Goal: Information Seeking & Learning: Find specific fact

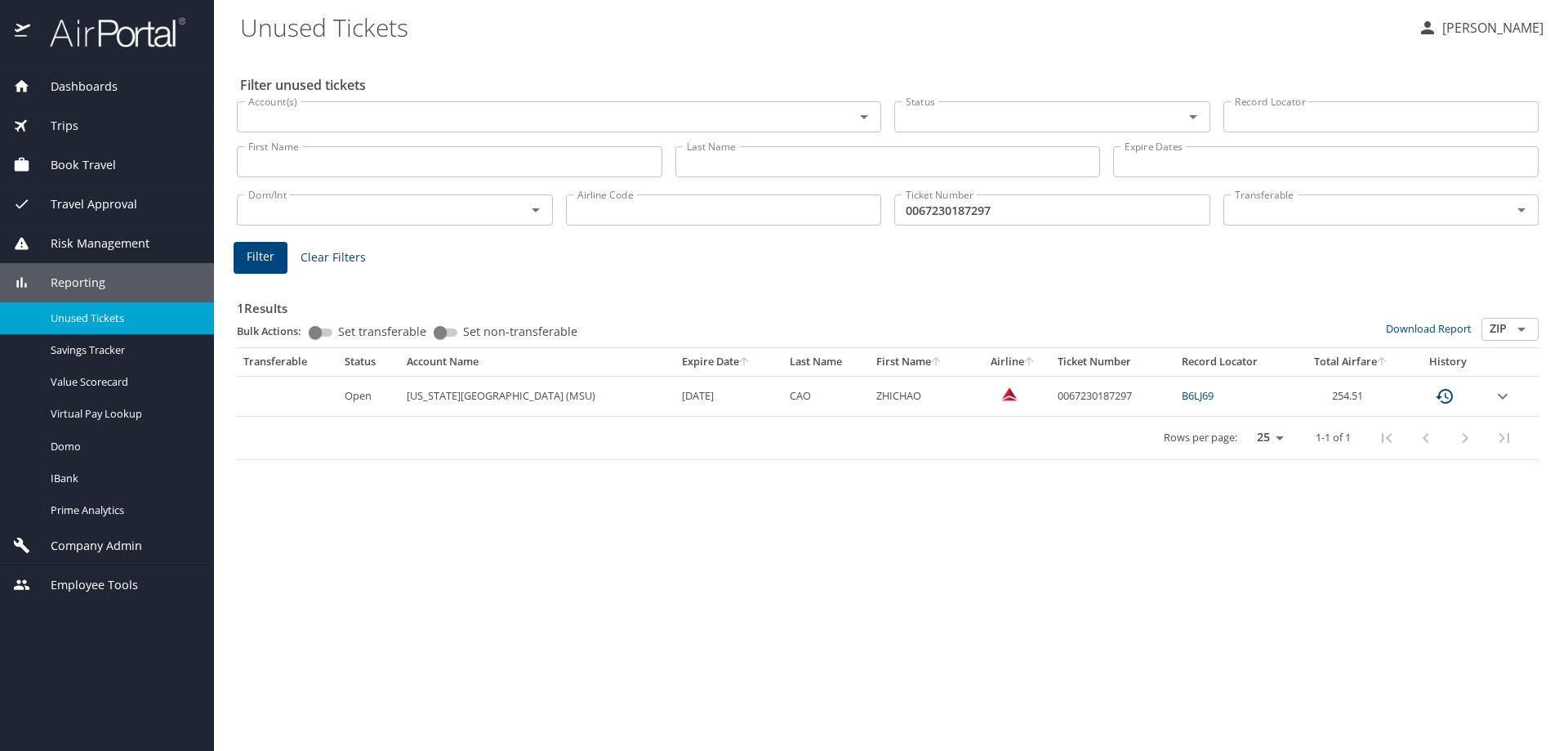
click at [1193, 398] on link "B6LJ69" at bounding box center [1198, 395] width 32 height 15
click at [1199, 399] on link "B6LJ69" at bounding box center [1198, 395] width 32 height 15
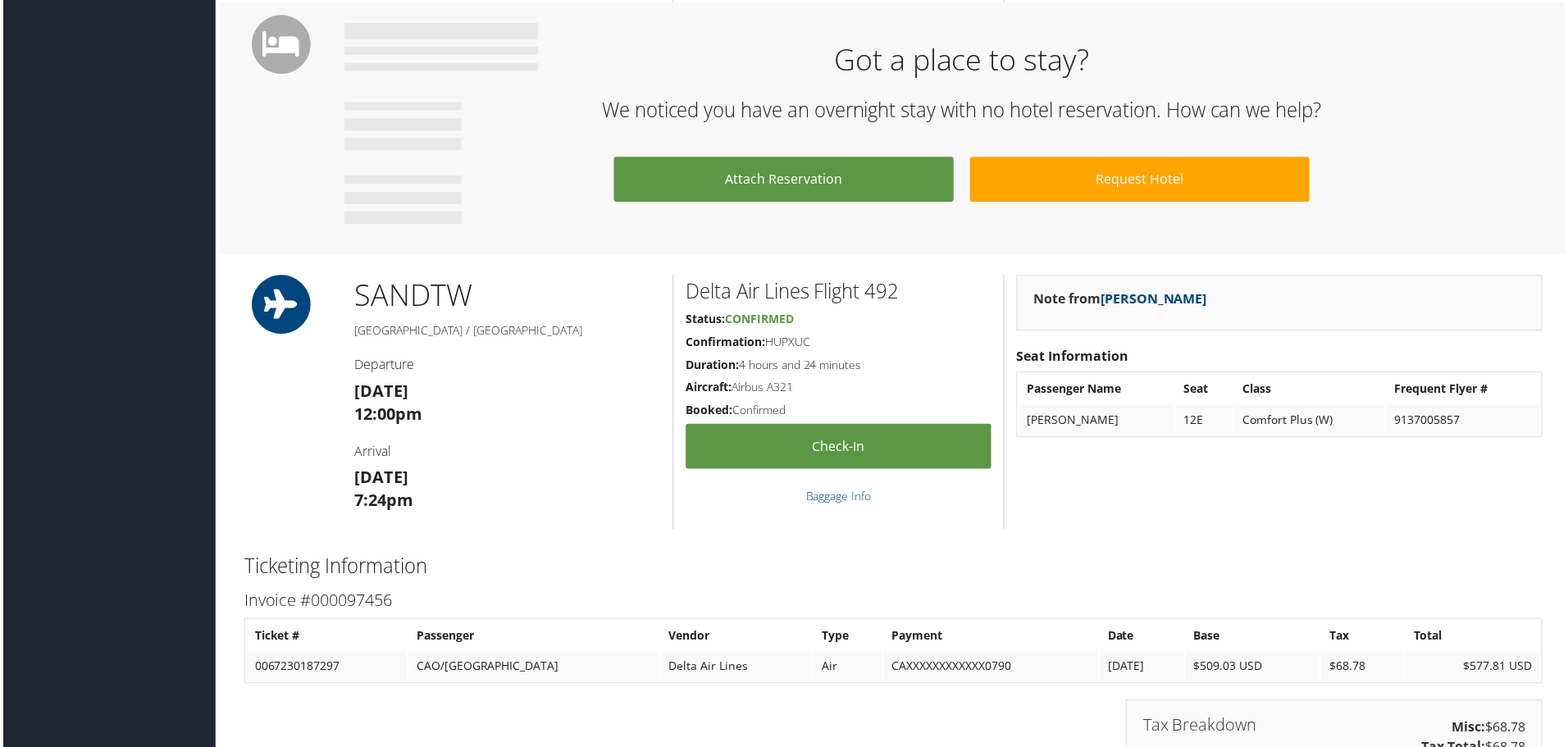
scroll to position [1312, 0]
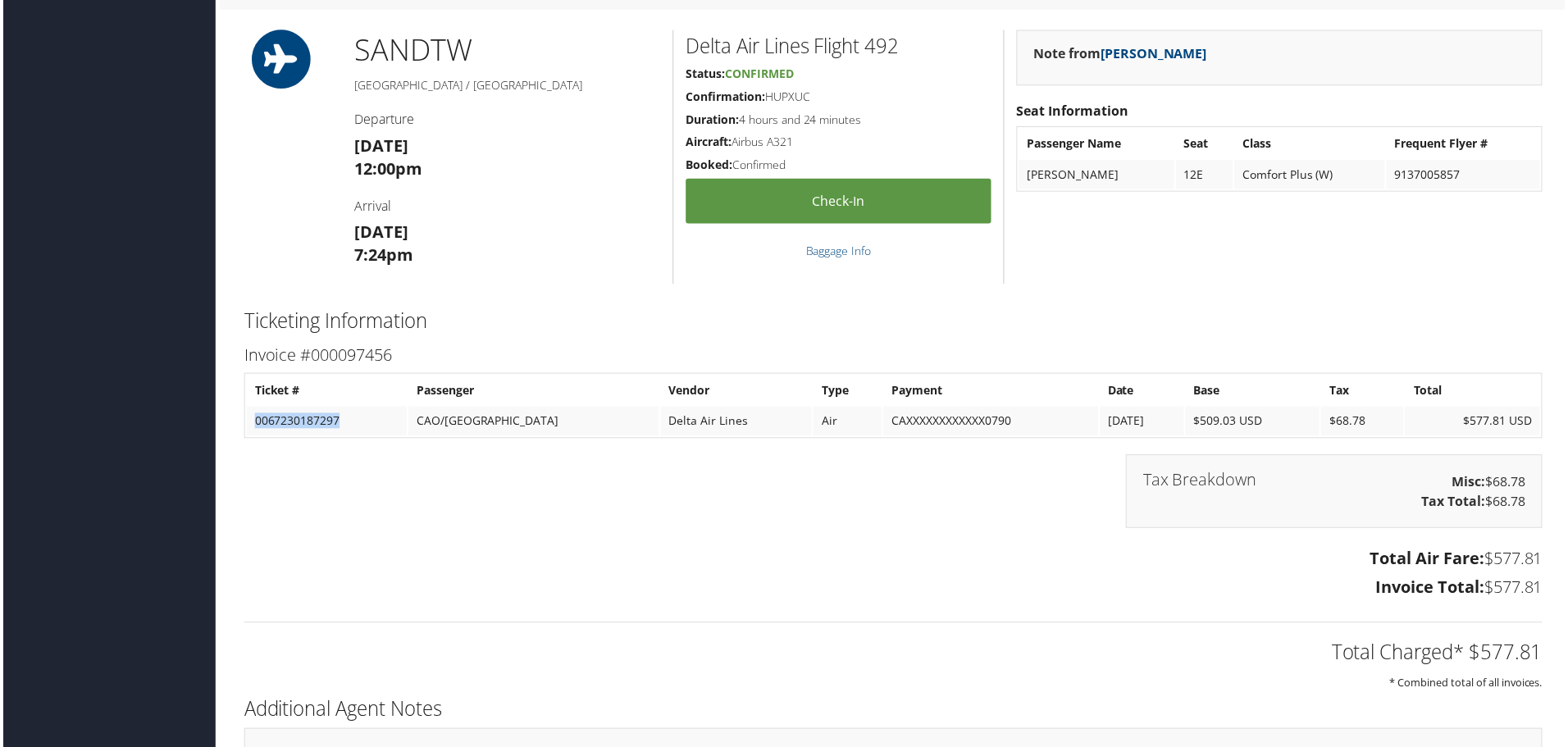
drag, startPoint x: 360, startPoint y: 415, endPoint x: 242, endPoint y: 426, distance: 118.5
click at [242, 426] on table "Ticket # Passenger Vendor Type Payment Date Base Tax Total 0067230187297 CAO/ZH…" at bounding box center [893, 407] width 1304 height 66
copy td "0067230187297"
click at [774, 512] on div "Tax Breakdown Misc: $68.78 Tax Total: $68.78" at bounding box center [894, 501] width 1328 height 90
drag, startPoint x: 352, startPoint y: 423, endPoint x: 251, endPoint y: 429, distance: 101.2
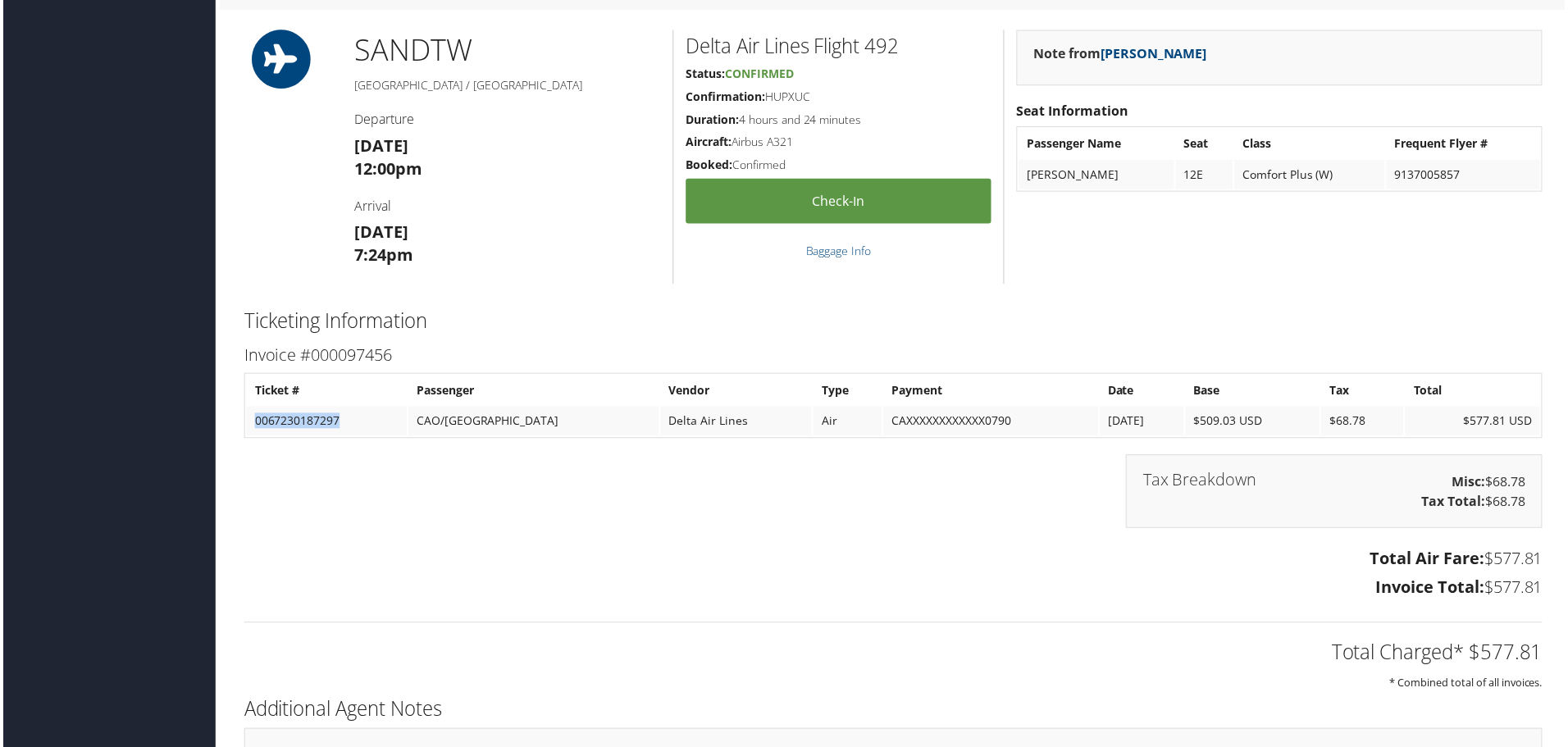
click at [251, 429] on td "0067230187297" at bounding box center [325, 423] width 161 height 30
copy td "0067230187297"
click at [934, 554] on h3 "Total Air Fare: $577.81" at bounding box center [893, 561] width 1304 height 23
click at [736, 514] on div "Tax Breakdown Misc: $68.78 Tax Total: $68.78" at bounding box center [894, 501] width 1328 height 90
